Goal: Information Seeking & Learning: Understand process/instructions

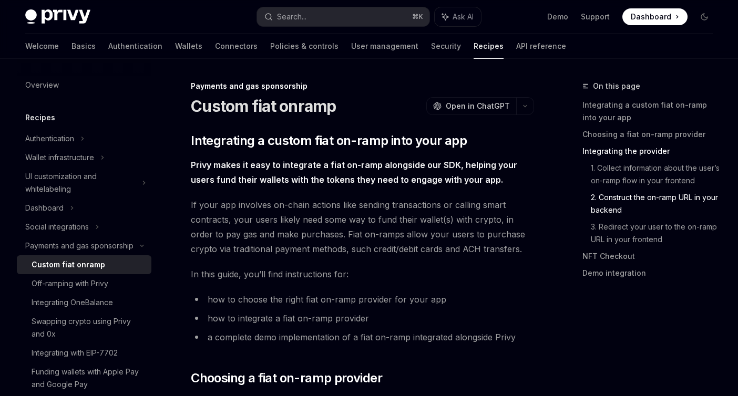
scroll to position [2693, 0]
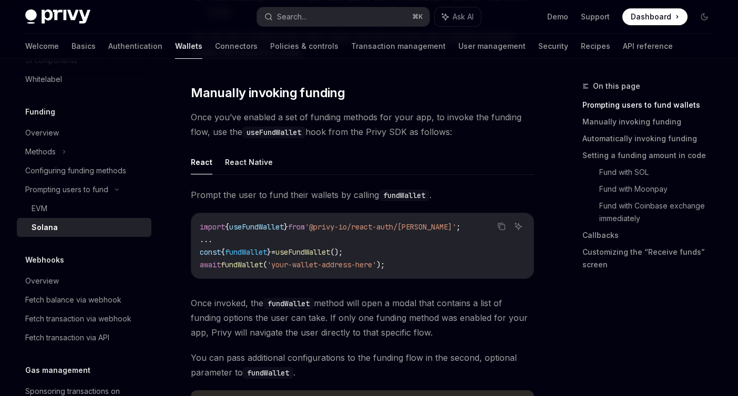
scroll to position [301, 0]
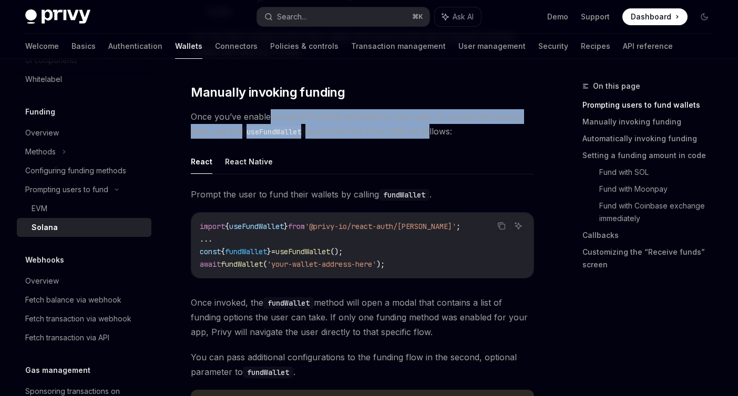
drag, startPoint x: 268, startPoint y: 117, endPoint x: 427, endPoint y: 135, distance: 159.7
click at [427, 135] on span "Once you’ve enabled a set of funding methods for your app, to invoke the fundin…" at bounding box center [362, 123] width 343 height 29
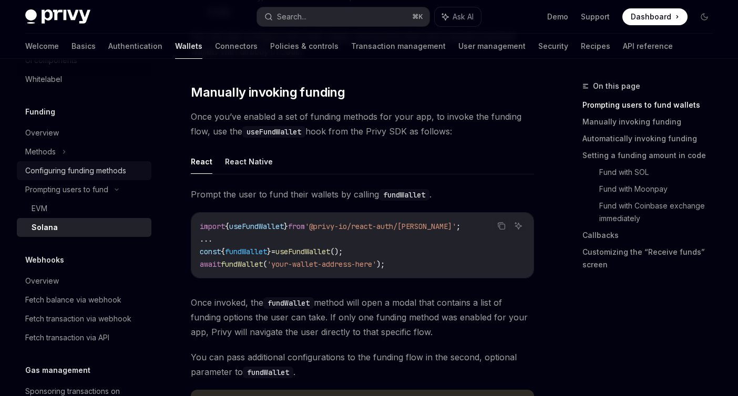
click at [97, 169] on div "Configuring funding methods" at bounding box center [75, 170] width 101 height 13
type textarea "*"
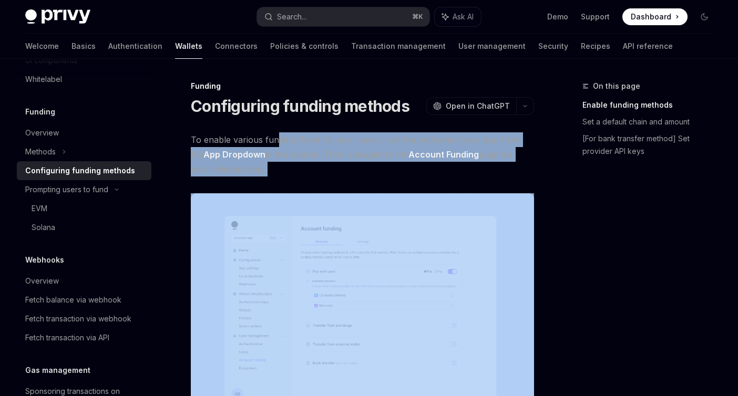
drag, startPoint x: 275, startPoint y: 140, endPoint x: 323, endPoint y: 187, distance: 66.9
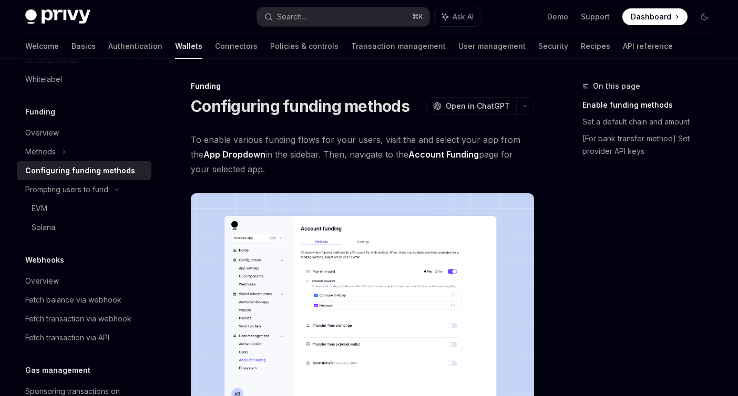
click at [330, 172] on span "To enable various funding flows for your users, visit the and select your app f…" at bounding box center [362, 154] width 343 height 44
drag, startPoint x: 330, startPoint y: 172, endPoint x: 291, endPoint y: 155, distance: 42.4
click at [291, 155] on span "To enable various funding flows for your users, visit the and select your app f…" at bounding box center [362, 154] width 343 height 44
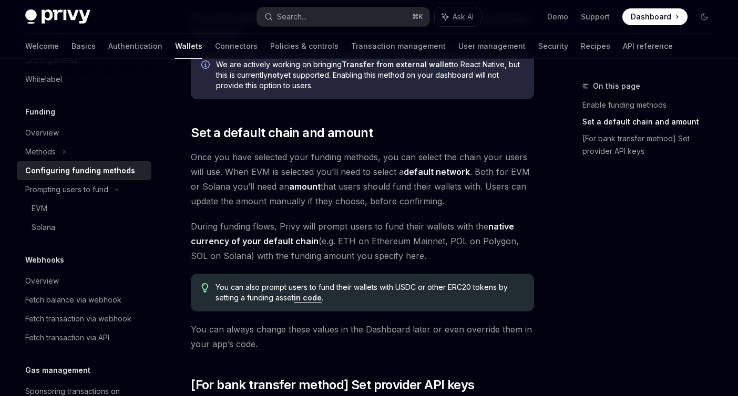
scroll to position [571, 0]
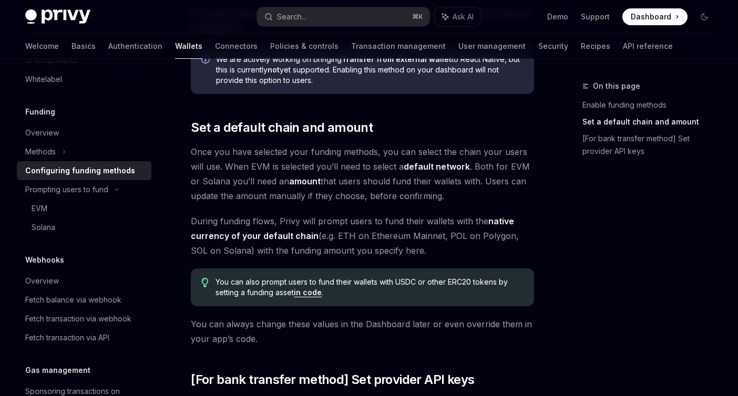
drag, startPoint x: 290, startPoint y: 151, endPoint x: 453, endPoint y: 203, distance: 171.0
click at [453, 203] on span "Once you have selected your funding methods, you can select the chain your user…" at bounding box center [362, 173] width 343 height 59
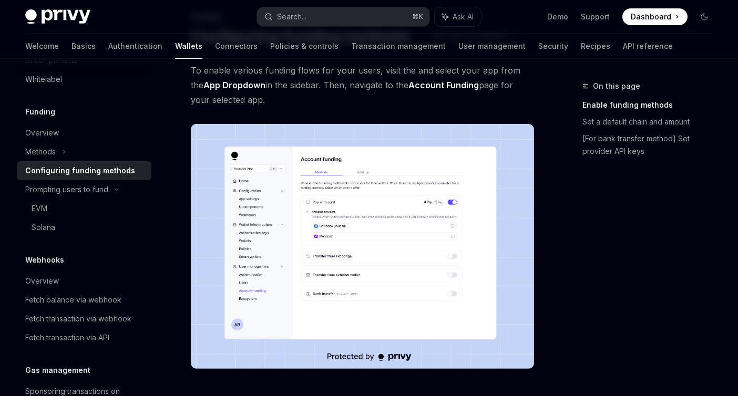
scroll to position [66, 0]
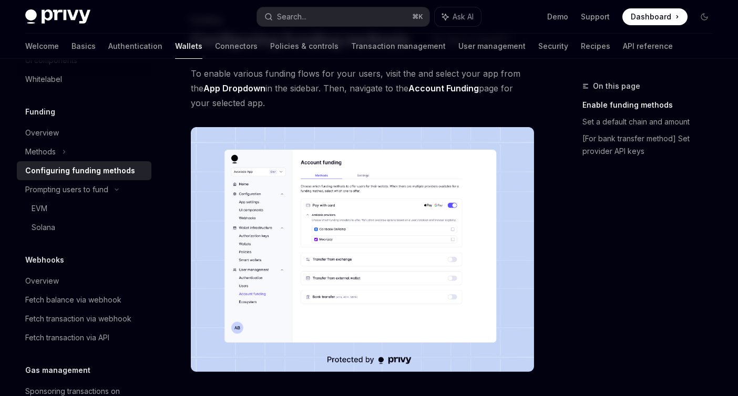
click at [333, 252] on img at bounding box center [362, 249] width 343 height 245
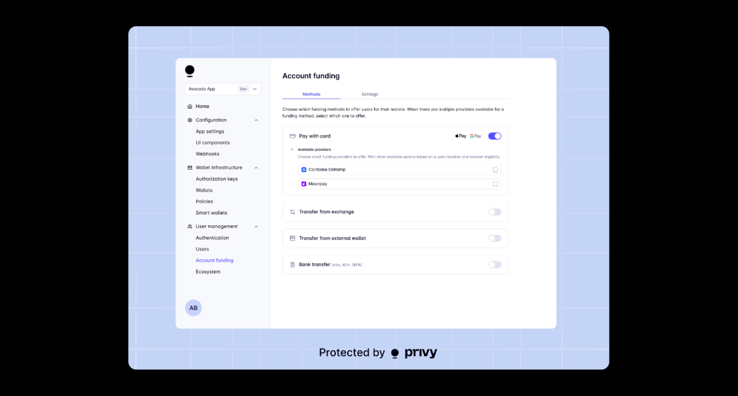
click at [98, 181] on div at bounding box center [369, 198] width 738 height 396
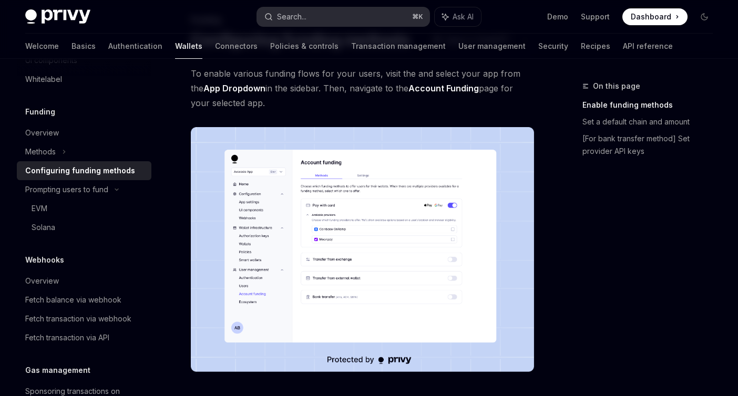
click at [370, 16] on button "Search... ⌘ K" at bounding box center [343, 16] width 172 height 19
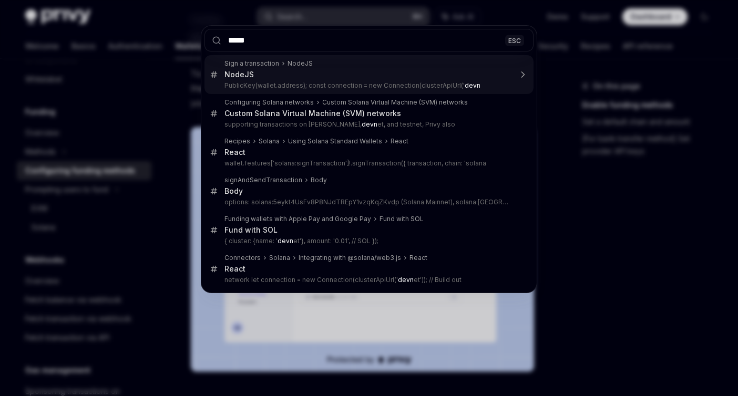
type input "******"
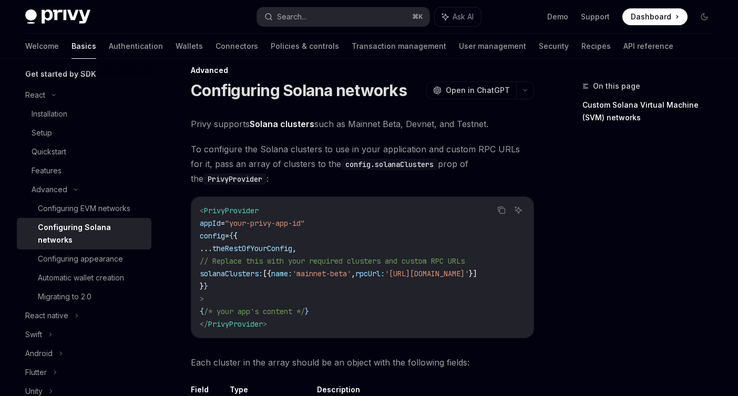
scroll to position [16, 0]
click at [98, 272] on div "Automatic wallet creation" at bounding box center [81, 278] width 86 height 13
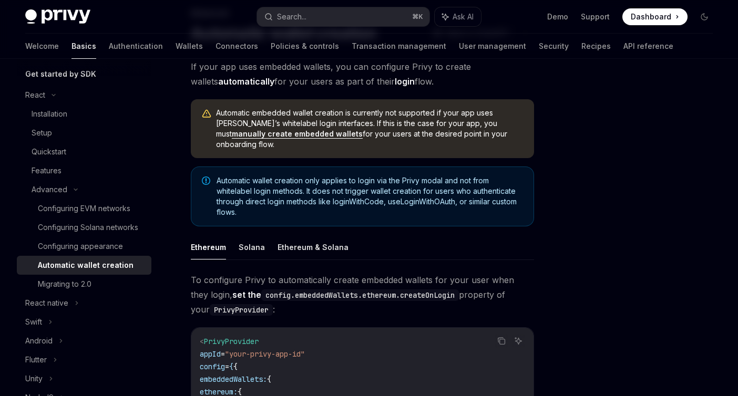
scroll to position [76, 0]
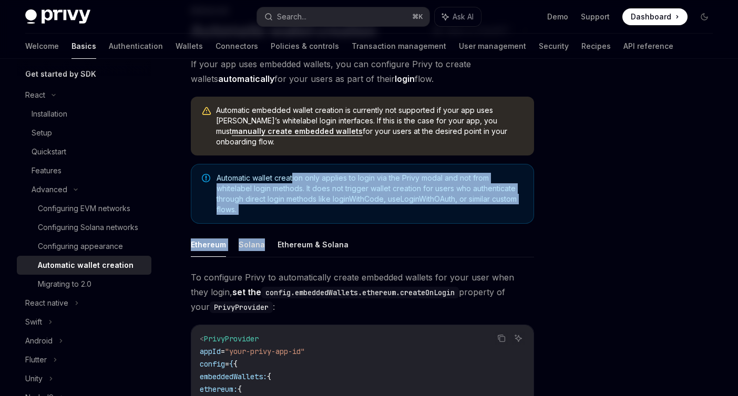
drag, startPoint x: 293, startPoint y: 168, endPoint x: 332, endPoint y: 213, distance: 60.0
click at [332, 213] on div "If your app uses embedded wallets, you can configure Privy to create wallets au…" at bounding box center [362, 337] width 343 height 560
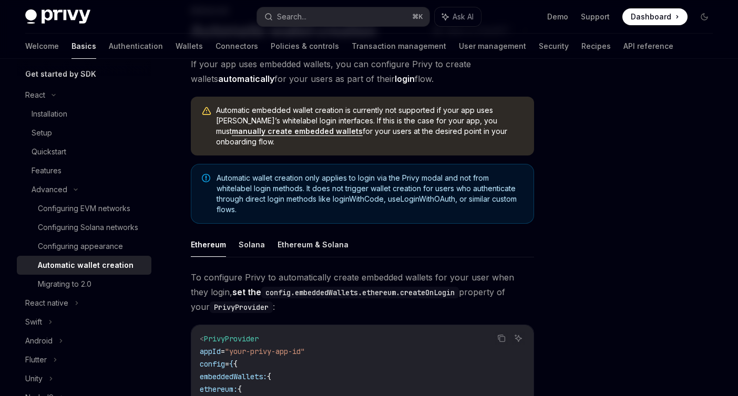
click at [340, 194] on span "Automatic wallet creation only applies to login via the Privy modal and not fro…" at bounding box center [369, 194] width 306 height 42
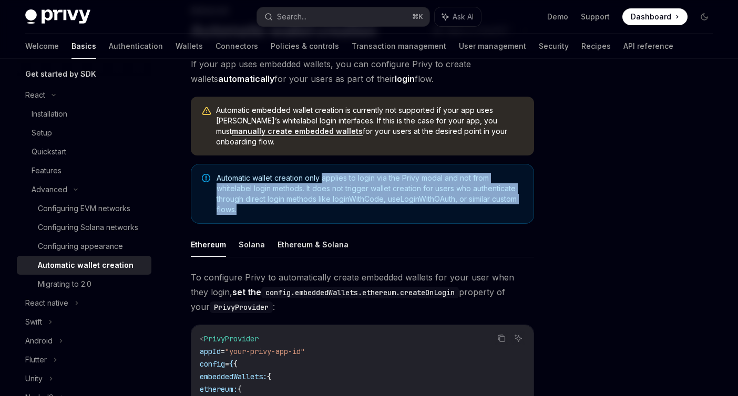
drag, startPoint x: 332, startPoint y: 197, endPoint x: 324, endPoint y: 163, distance: 34.5
click at [324, 173] on span "Automatic wallet creation only applies to login via the Privy modal and not fro…" at bounding box center [369, 194] width 306 height 42
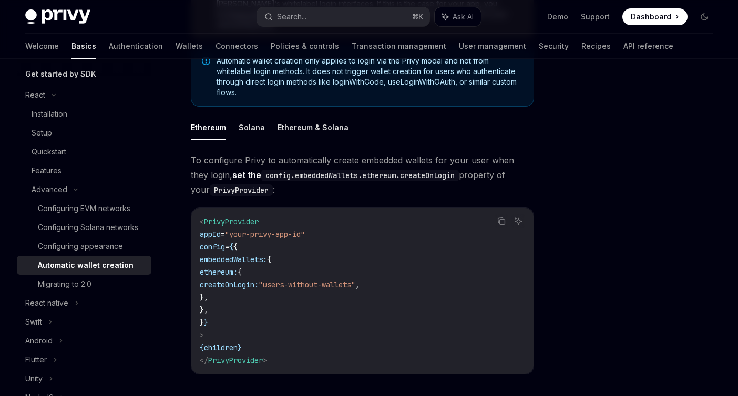
scroll to position [198, 0]
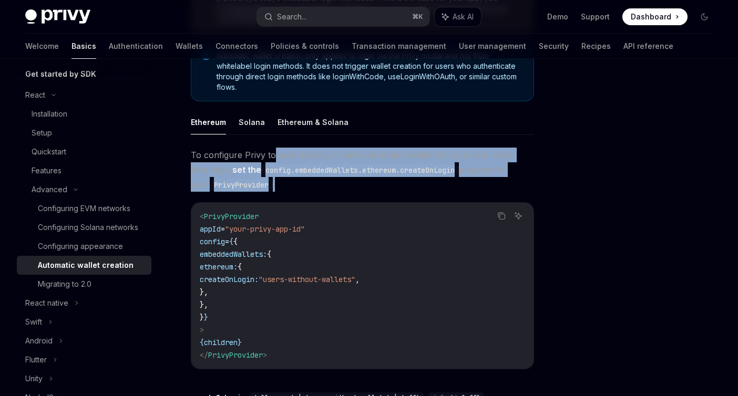
drag, startPoint x: 273, startPoint y: 140, endPoint x: 294, endPoint y: 169, distance: 35.4
click at [294, 169] on span "To configure Privy to automatically create embedded wallets for your user when …" at bounding box center [362, 170] width 343 height 44
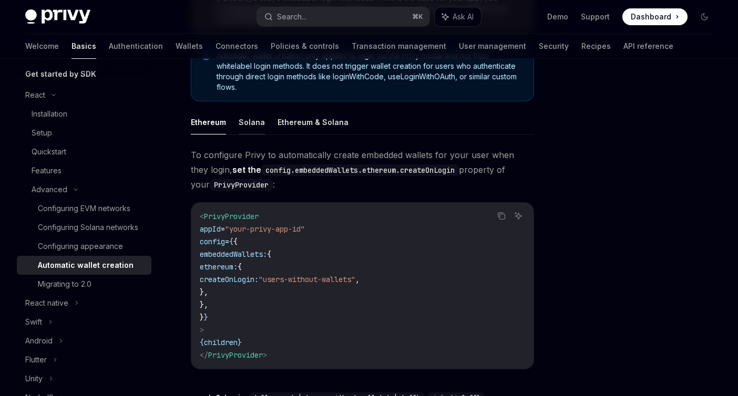
click at [252, 115] on button "Solana" at bounding box center [252, 122] width 26 height 25
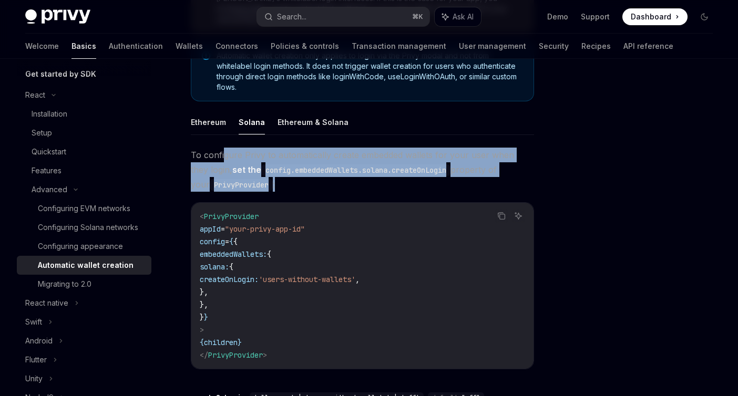
drag, startPoint x: 222, startPoint y: 141, endPoint x: 304, endPoint y: 168, distance: 85.7
click at [304, 169] on span "To configure Privy to automatically create embedded wallets for your user when …" at bounding box center [362, 170] width 343 height 44
click at [304, 168] on span "To configure Privy to automatically create embedded wallets for your user when …" at bounding box center [362, 170] width 343 height 44
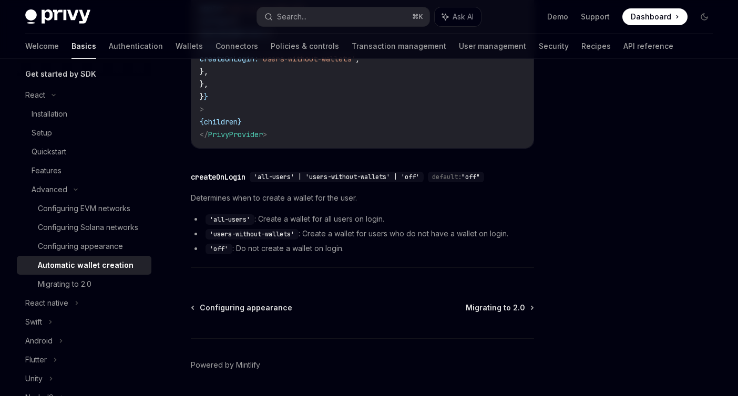
scroll to position [426, 0]
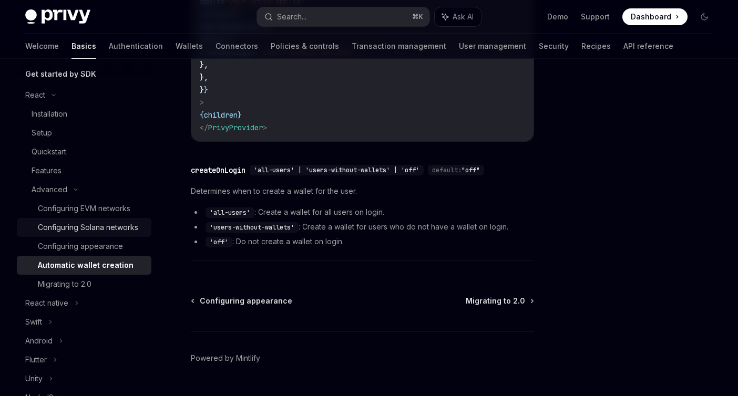
click at [104, 227] on div "Configuring Solana networks" at bounding box center [88, 227] width 100 height 13
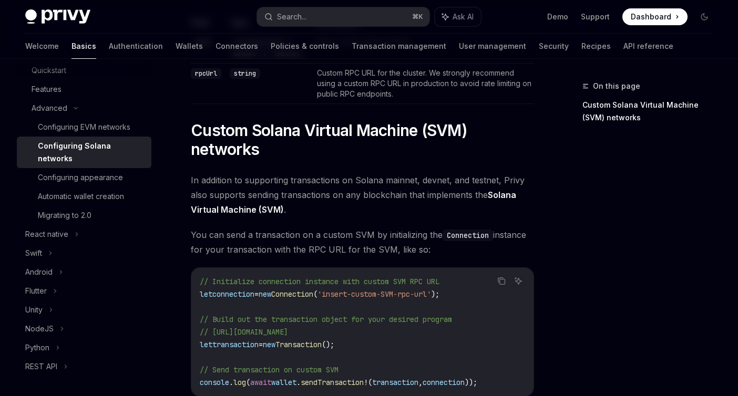
scroll to position [547, 0]
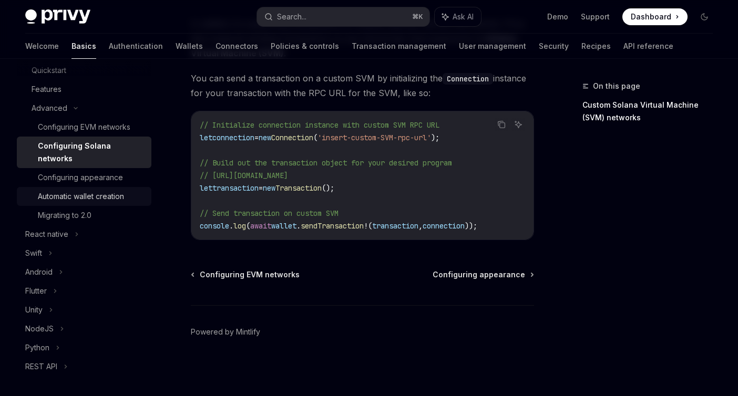
click at [107, 190] on div "Automatic wallet creation" at bounding box center [81, 196] width 86 height 13
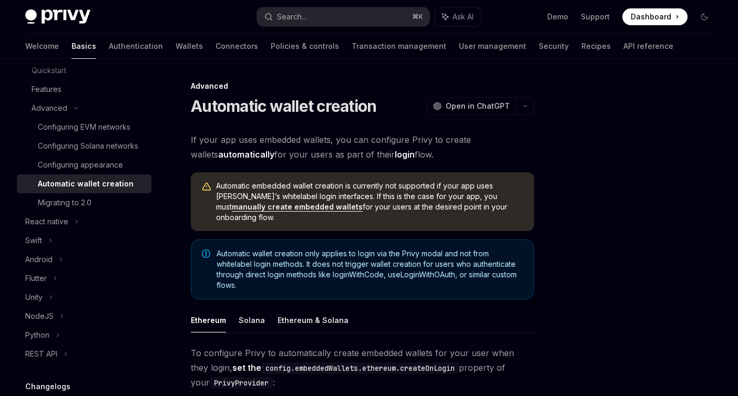
type textarea "*"
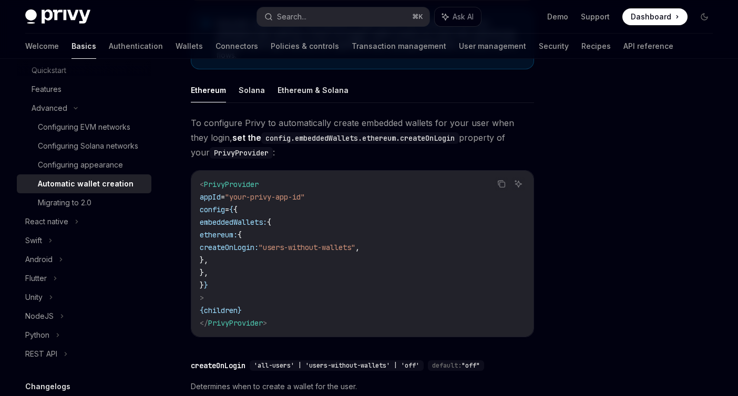
scroll to position [233, 0]
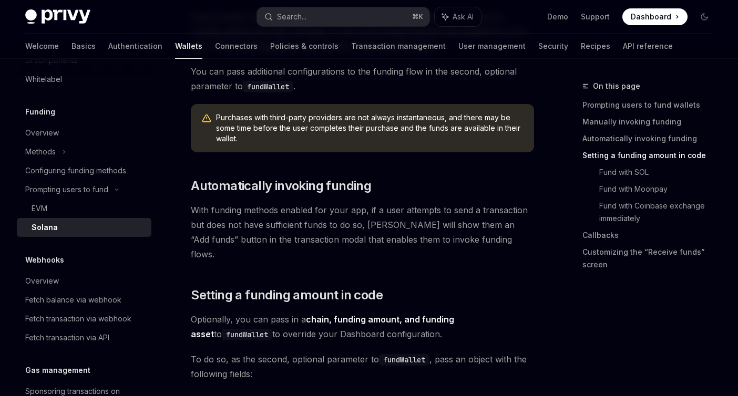
scroll to position [580, 0]
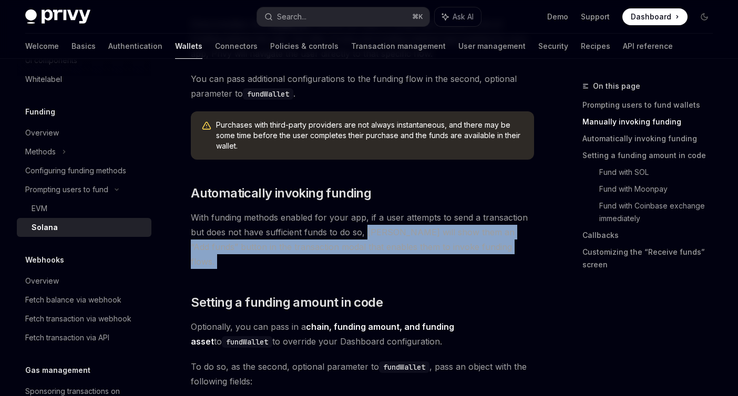
drag, startPoint x: 366, startPoint y: 228, endPoint x: 522, endPoint y: 261, distance: 159.6
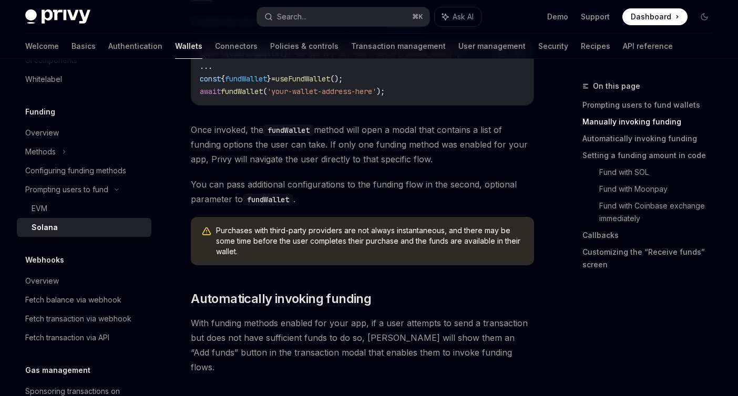
scroll to position [470, 0]
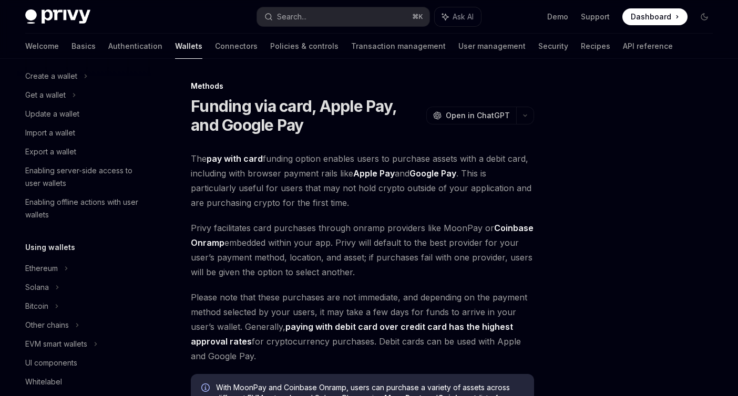
scroll to position [86, 0]
click at [46, 102] on div "Solana" at bounding box center [45, 95] width 40 height 13
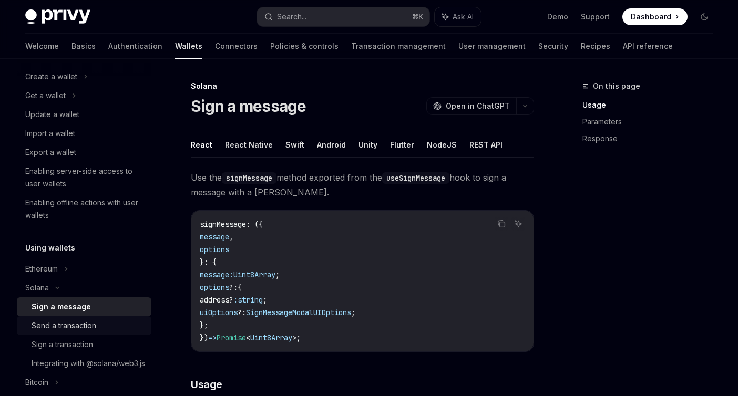
click at [43, 325] on div "Send a transaction" at bounding box center [64, 325] width 65 height 13
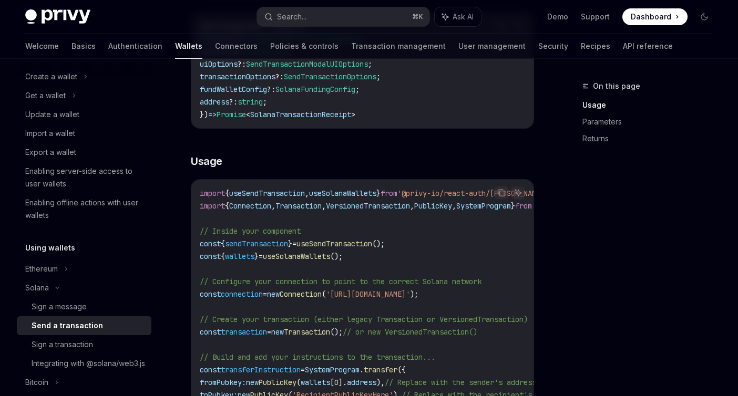
scroll to position [239, 0]
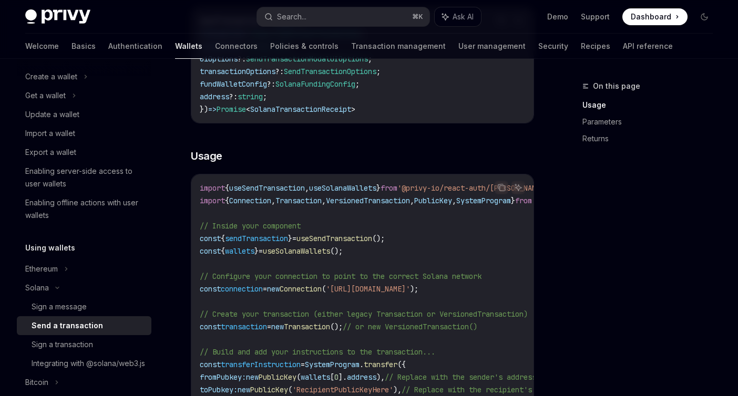
click at [339, 240] on span "useSendTransaction" at bounding box center [334, 238] width 76 height 9
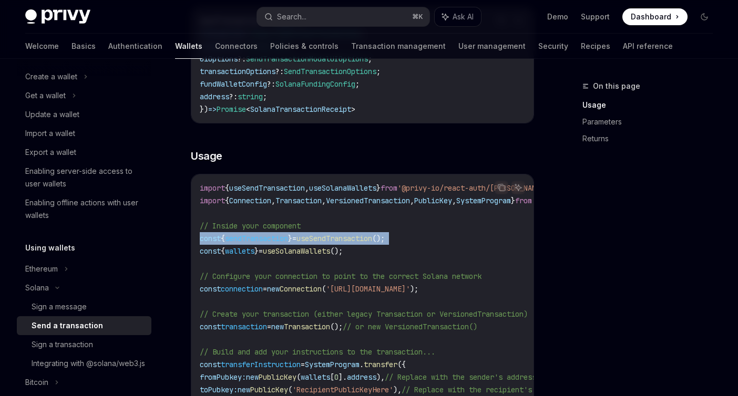
click at [339, 240] on span "useSendTransaction" at bounding box center [334, 238] width 76 height 9
copy code "const { sendTransaction } = useSendTransaction ();"
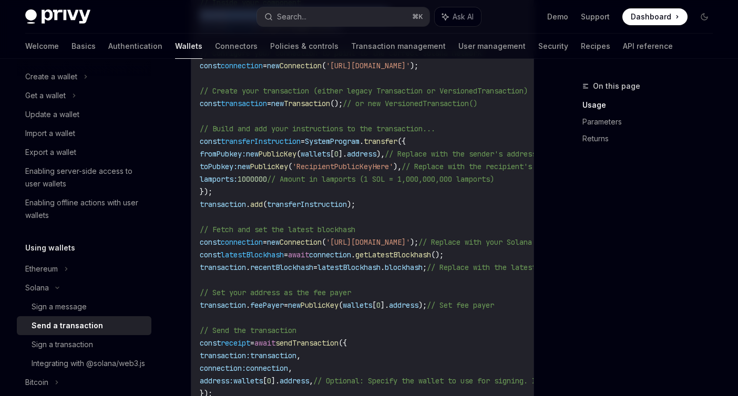
scroll to position [587, 0]
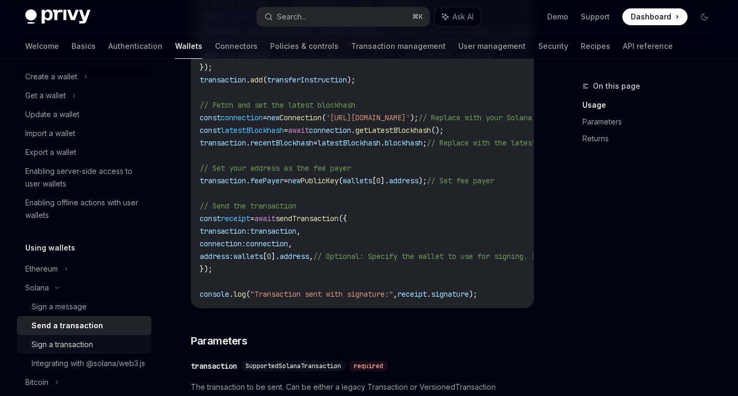
click at [91, 343] on div "Sign a transaction" at bounding box center [62, 344] width 61 height 13
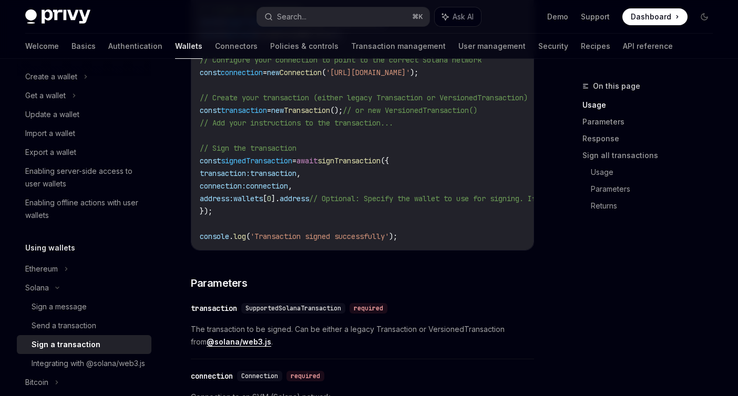
scroll to position [371, 0]
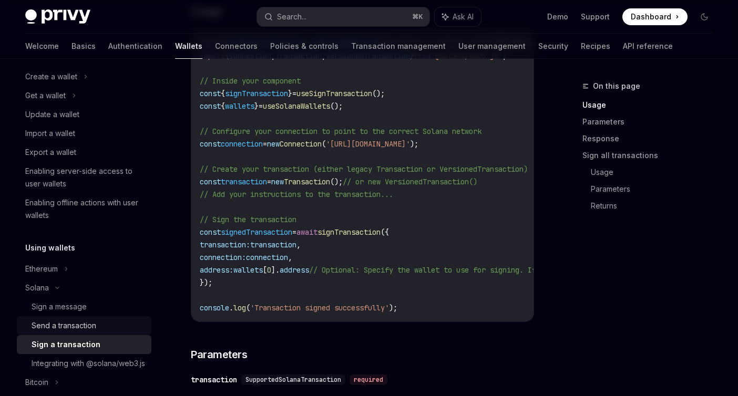
click at [68, 322] on div "Send a transaction" at bounding box center [64, 325] width 65 height 13
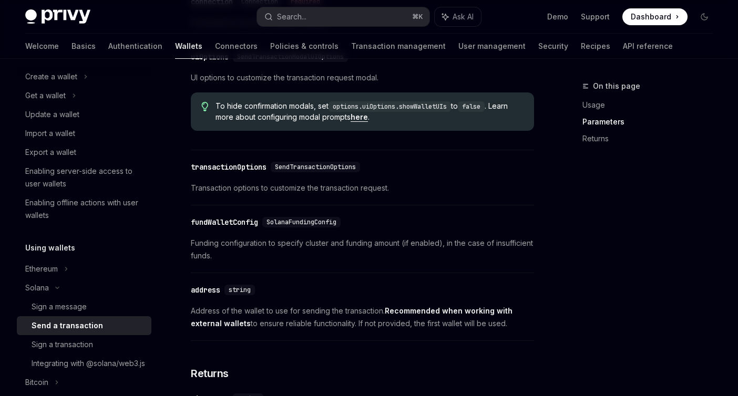
scroll to position [1024, 0]
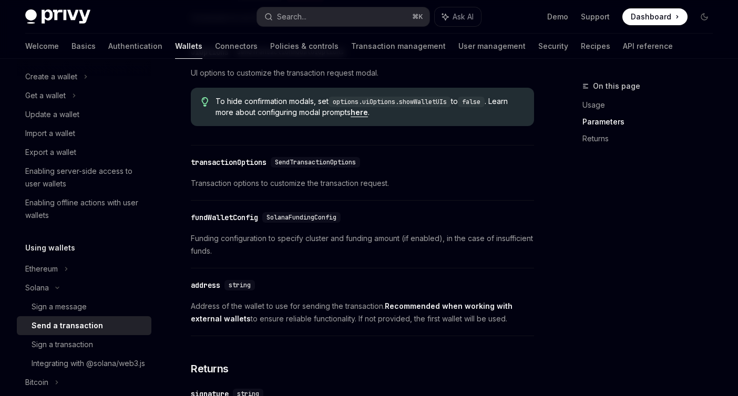
click at [314, 222] on span "SolanaFundingConfig" at bounding box center [301, 217] width 70 height 8
click at [308, 252] on span "Funding configuration to specify cluster and funding amount (if enabled), in th…" at bounding box center [362, 244] width 343 height 25
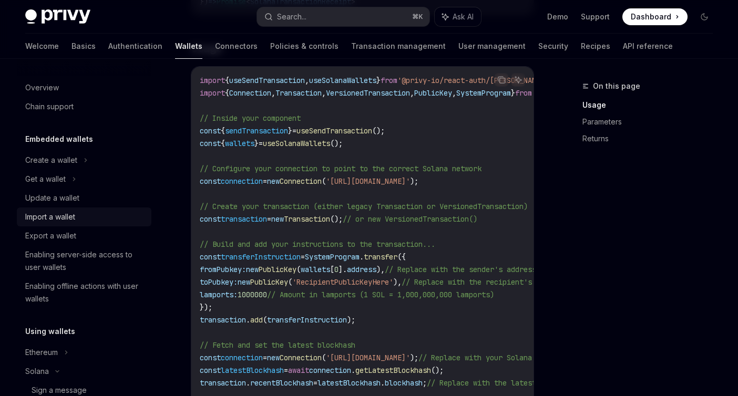
scroll to position [0, 0]
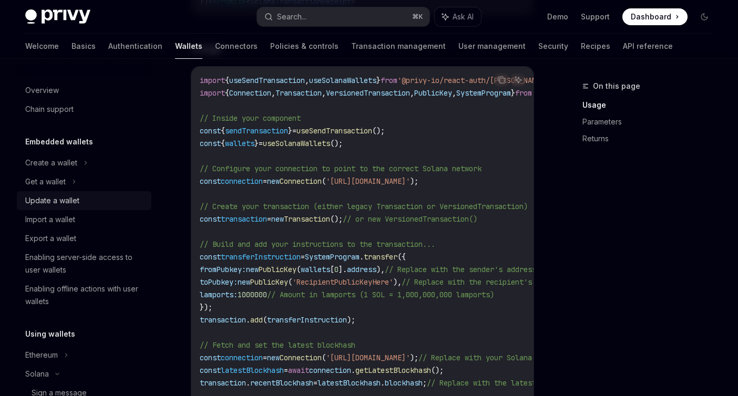
click at [81, 200] on div "Update a wallet" at bounding box center [85, 200] width 120 height 13
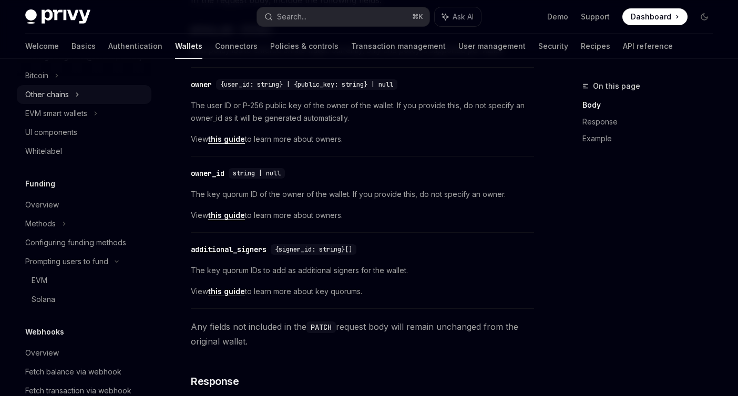
scroll to position [424, 0]
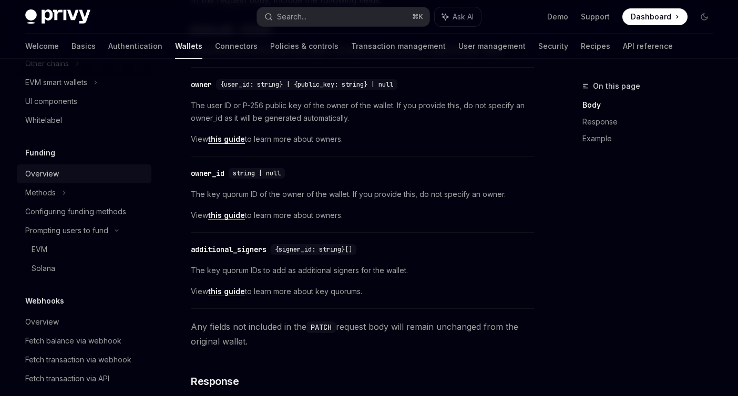
click at [78, 180] on div "Overview" at bounding box center [85, 174] width 120 height 13
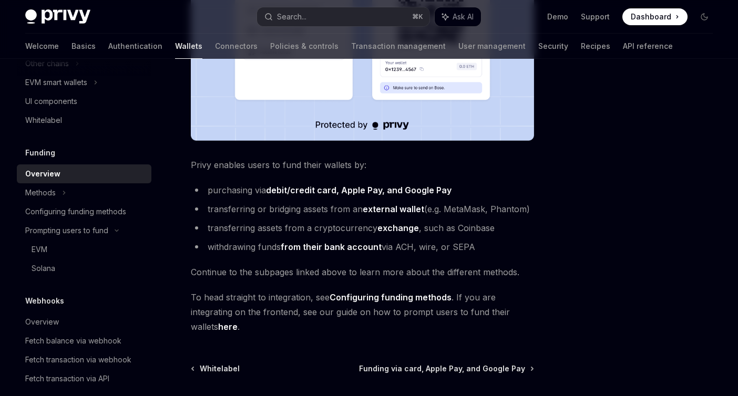
scroll to position [417, 0]
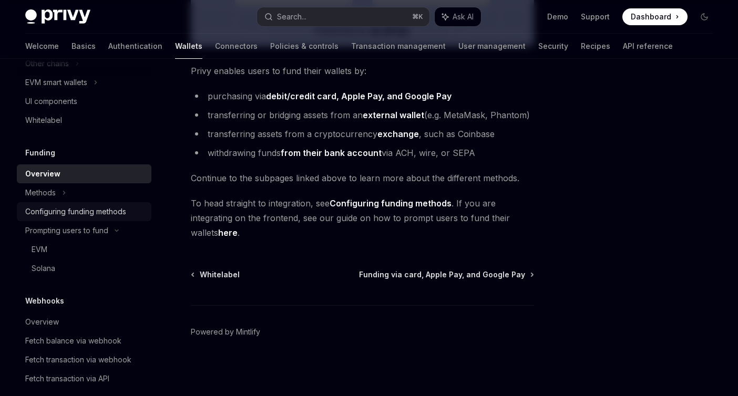
click at [101, 218] on div "Configuring funding methods" at bounding box center [75, 211] width 101 height 13
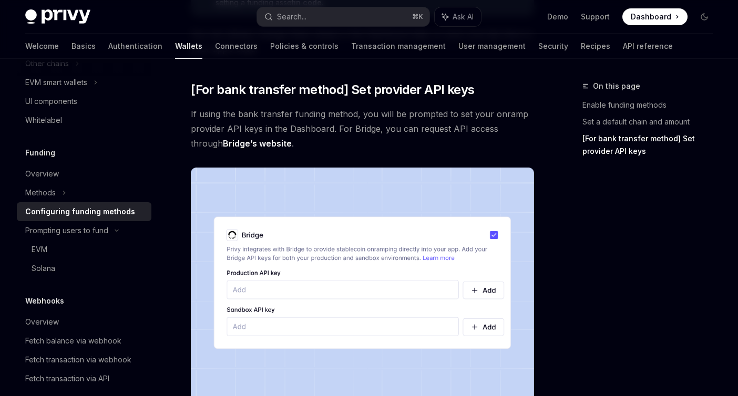
scroll to position [1034, 0]
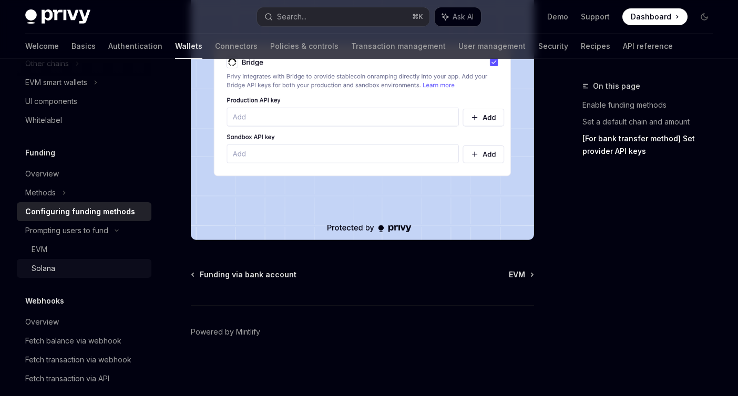
click at [60, 275] on div "Solana" at bounding box center [88, 268] width 113 height 13
type textarea "*"
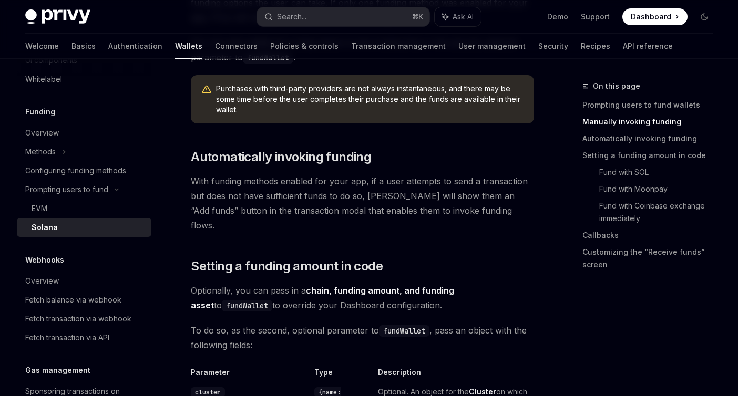
scroll to position [616, 0]
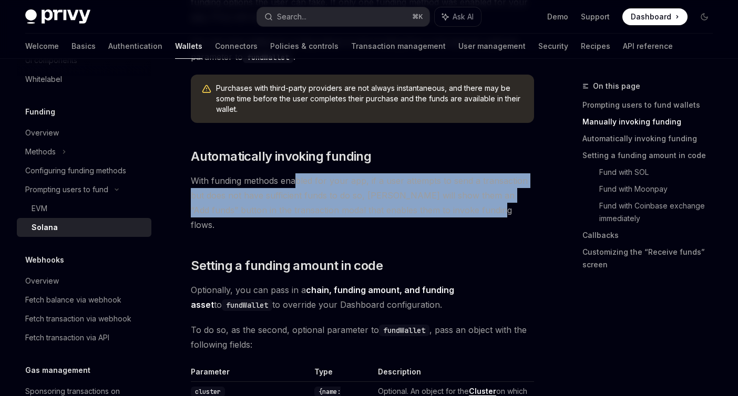
drag, startPoint x: 293, startPoint y: 178, endPoint x: 500, endPoint y: 212, distance: 209.3
click at [500, 212] on span "With funding methods enabled for your app, if a user attempts to send a transac…" at bounding box center [362, 202] width 343 height 59
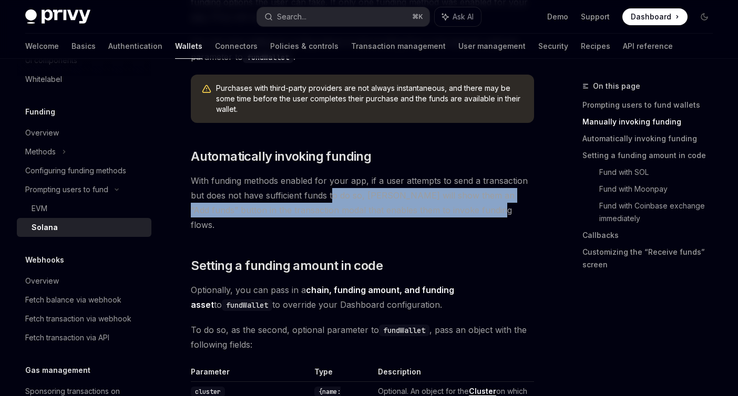
drag, startPoint x: 500, startPoint y: 212, endPoint x: 331, endPoint y: 201, distance: 169.0
click at [331, 200] on span "With funding methods enabled for your app, if a user attempts to send a transac…" at bounding box center [362, 202] width 343 height 59
click at [331, 201] on span "With funding methods enabled for your app, if a user attempts to send a transac…" at bounding box center [362, 202] width 343 height 59
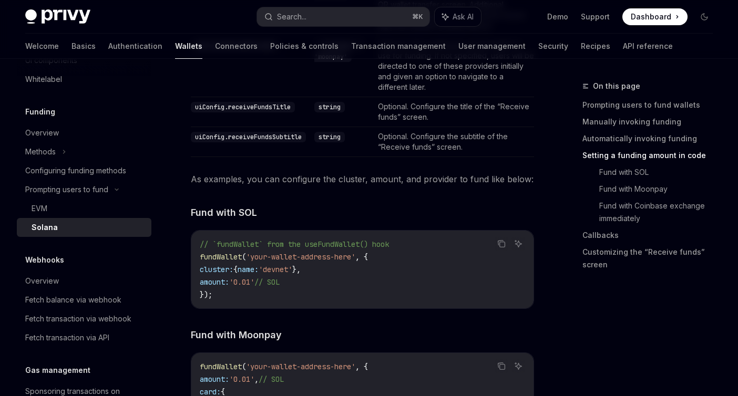
scroll to position [1142, 0]
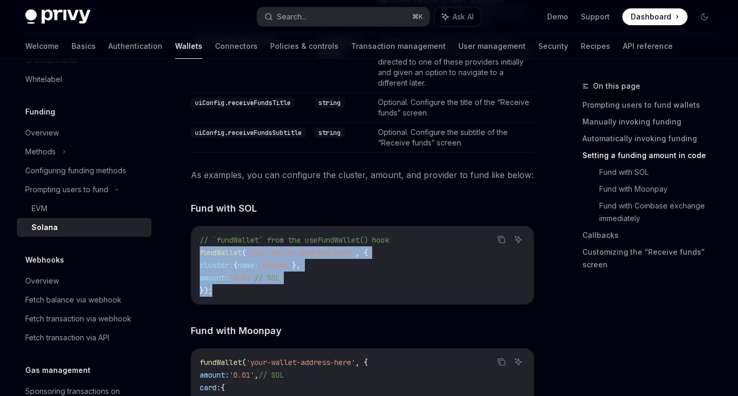
drag, startPoint x: 257, startPoint y: 272, endPoint x: 198, endPoint y: 236, distance: 70.0
click at [197, 236] on div "// `fundWallet` from the useFundWallet() hook fundWallet ( 'your-wallet-address…" at bounding box center [362, 265] width 342 height 78
copy code "fundWallet ( 'your-wallet-address-here' , { cluster: { name: 'devnet' }, amount…"
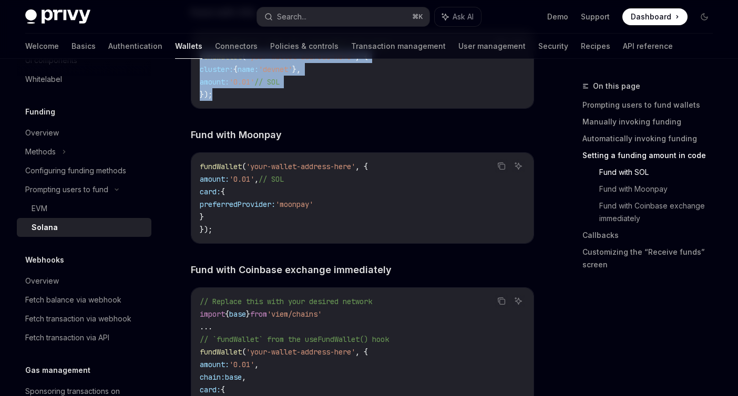
scroll to position [1339, 0]
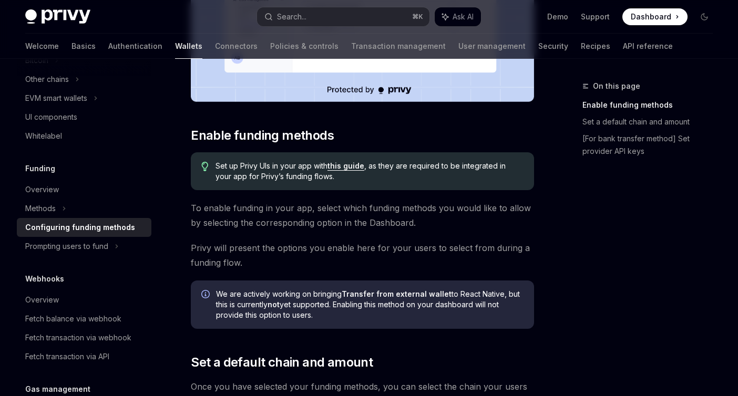
scroll to position [341, 0]
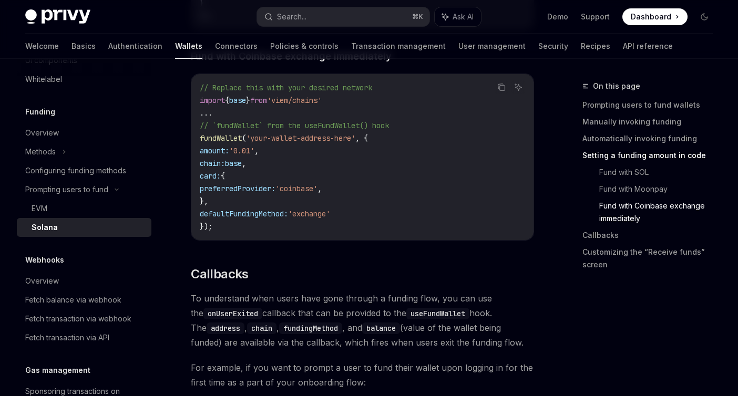
scroll to position [1551, 0]
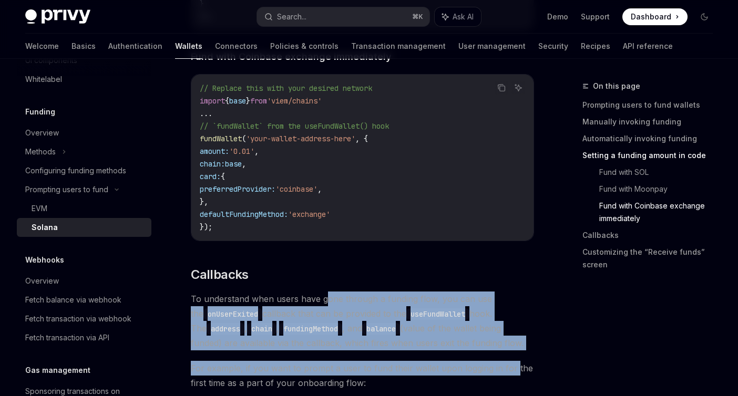
drag, startPoint x: 324, startPoint y: 283, endPoint x: 512, endPoint y: 348, distance: 198.6
click at [512, 348] on div "Prompt the user to fund their wallets by calling fundWallet . Copy Ask AI impor…" at bounding box center [362, 251] width 343 height 2629
click at [512, 361] on span "For example, if you want to prompt a user to fund their wallet upon logging in …" at bounding box center [362, 375] width 343 height 29
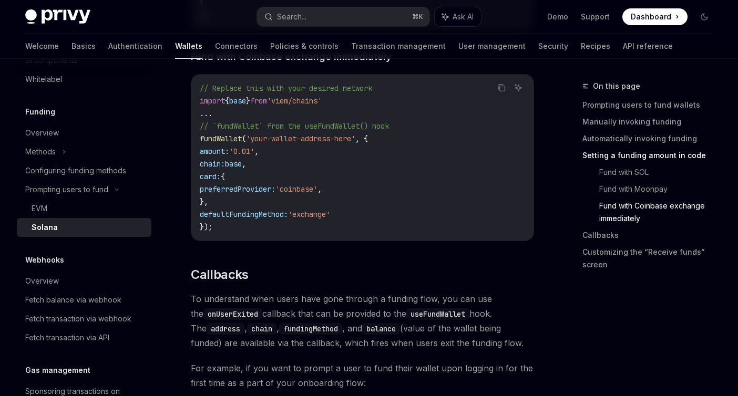
drag, startPoint x: 510, startPoint y: 332, endPoint x: 374, endPoint y: 284, distance: 144.9
click at [374, 292] on span "To understand when users have gone through a funding flow, you can use the onUs…" at bounding box center [362, 321] width 343 height 59
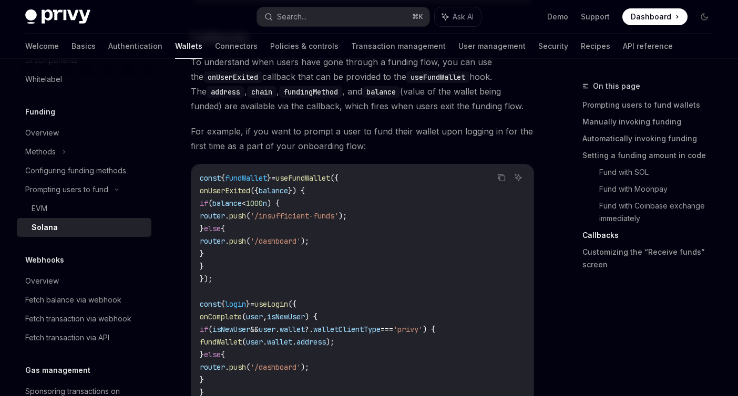
scroll to position [1801, 0]
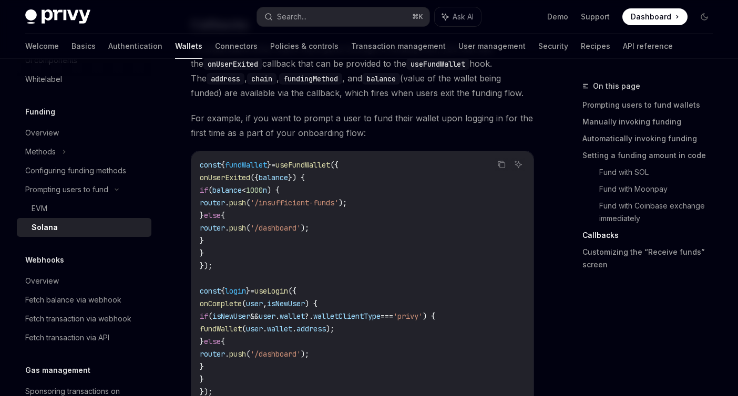
click at [398, 159] on code "const { fundWallet } = useFundWallet ({ onUserExited ({ balance }) { if ( balan…" at bounding box center [362, 279] width 325 height 240
